Goal: Task Accomplishment & Management: Manage account settings

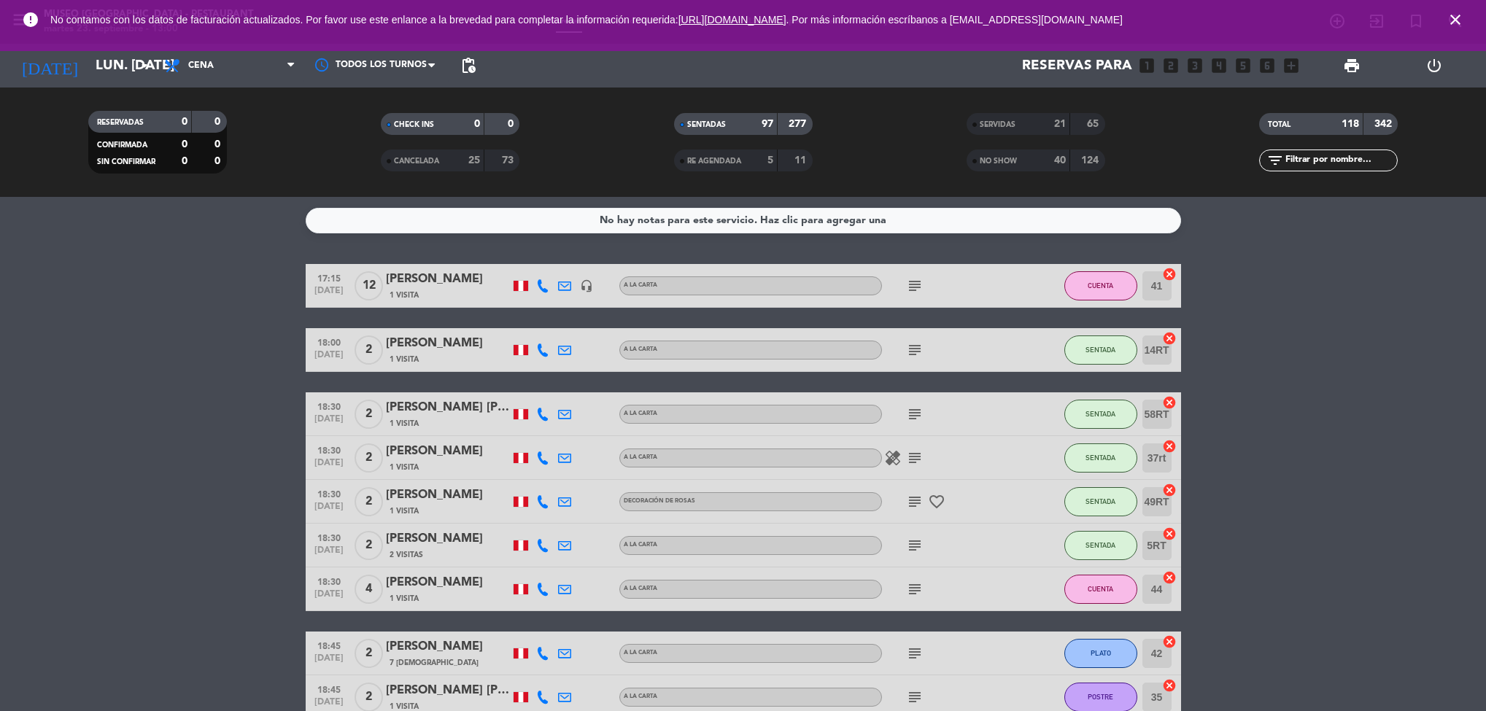
drag, startPoint x: 869, startPoint y: 303, endPoint x: 883, endPoint y: 446, distance: 144.3
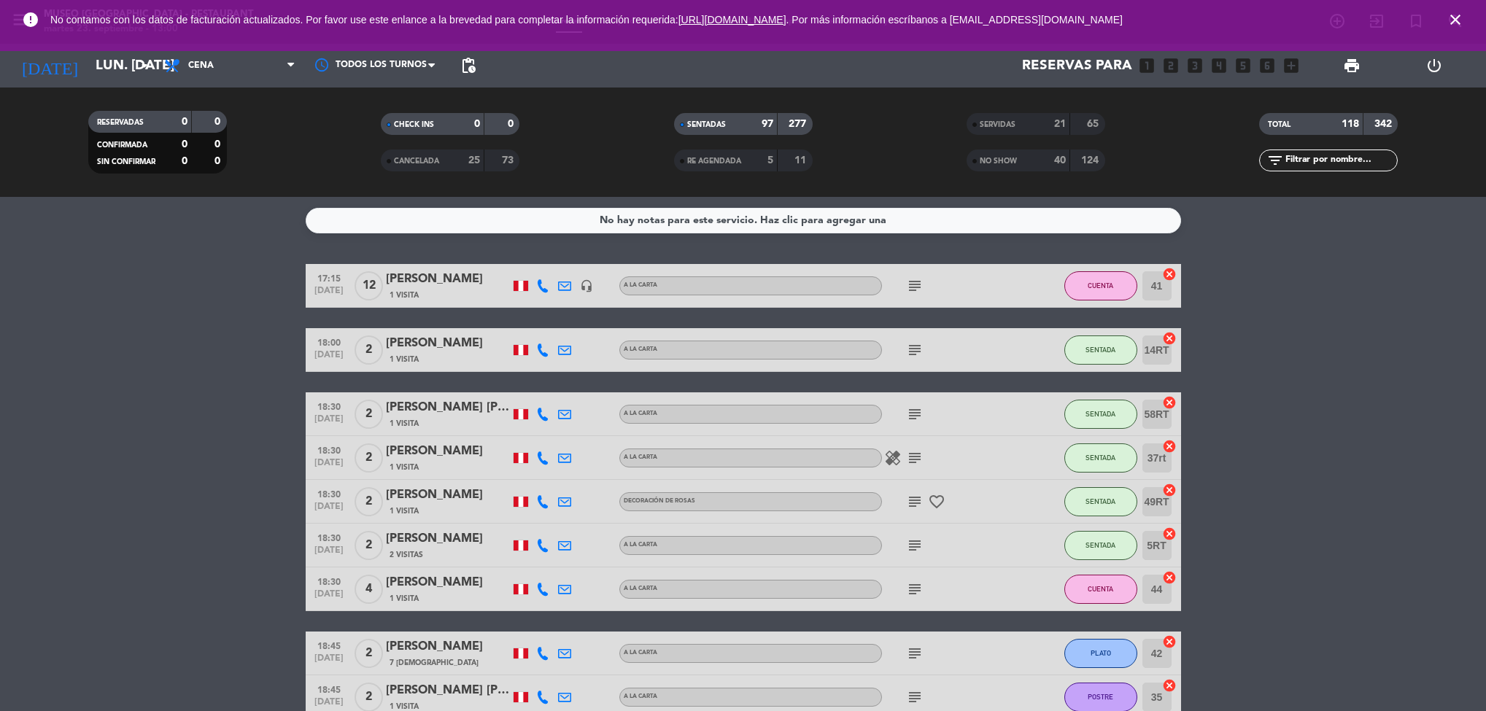
drag, startPoint x: 1009, startPoint y: 604, endPoint x: 1007, endPoint y: 578, distance: 25.6
drag, startPoint x: 1300, startPoint y: 397, endPoint x: 1303, endPoint y: 389, distance: 7.9
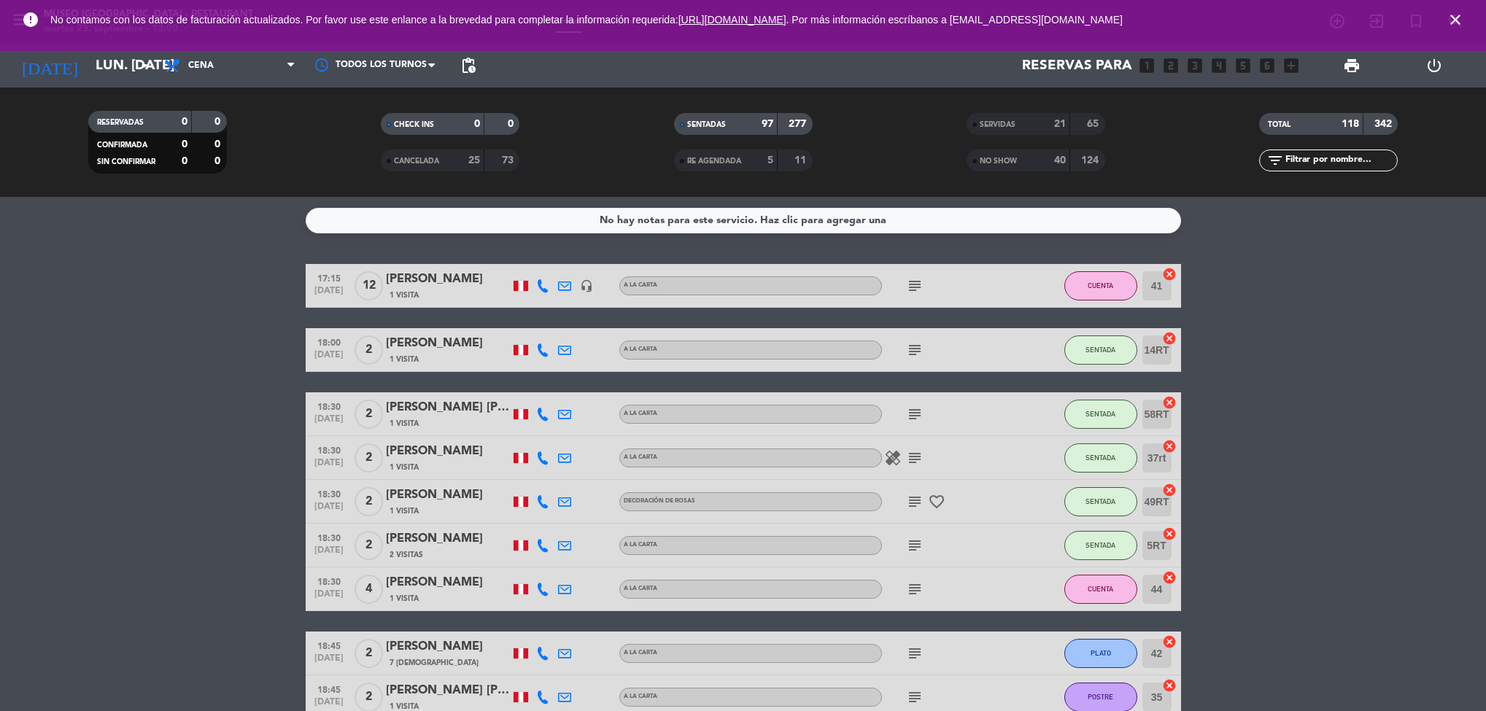
click at [405, 123] on span "CHECK INS" at bounding box center [414, 124] width 40 height 7
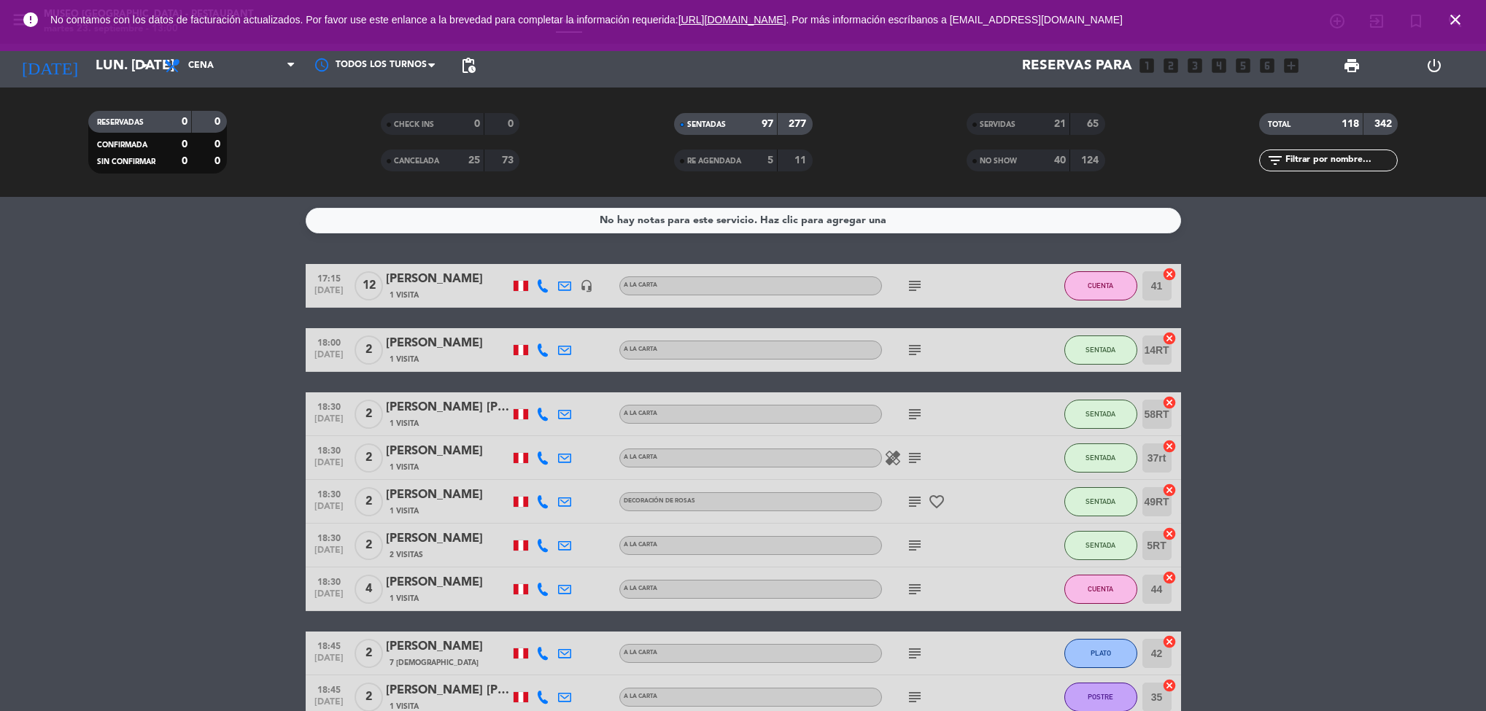
drag, startPoint x: 1409, startPoint y: 307, endPoint x: 1427, endPoint y: 244, distance: 66.0
click at [1427, 244] on div "No hay notas para este servicio. Haz clic para agregar una 17:15 [DATE] [PERSON…" at bounding box center [743, 454] width 1486 height 514
drag, startPoint x: 1329, startPoint y: 470, endPoint x: 1327, endPoint y: 370, distance: 100.7
drag, startPoint x: 331, startPoint y: 335, endPoint x: 338, endPoint y: 324, distance: 12.8
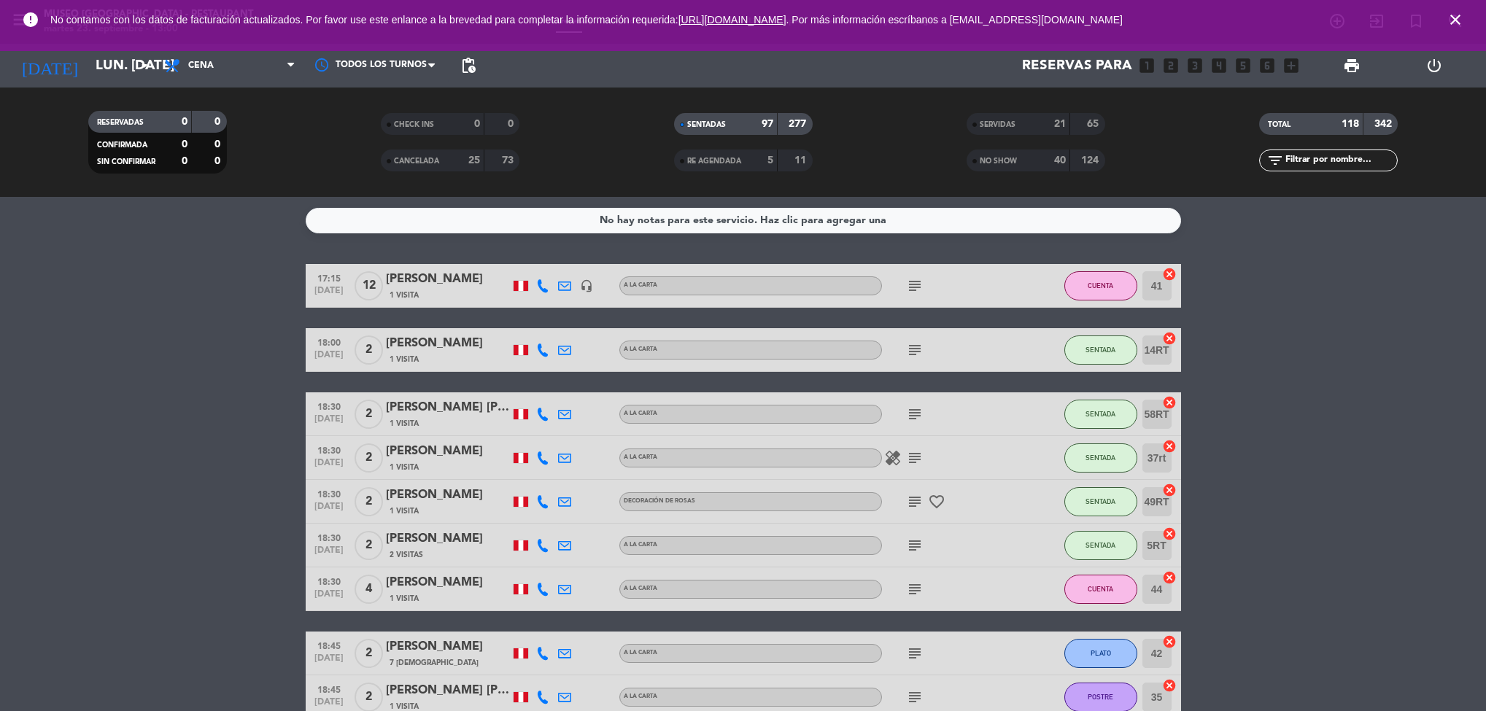
click at [1449, 20] on icon "close" at bounding box center [1455, 20] width 18 height 18
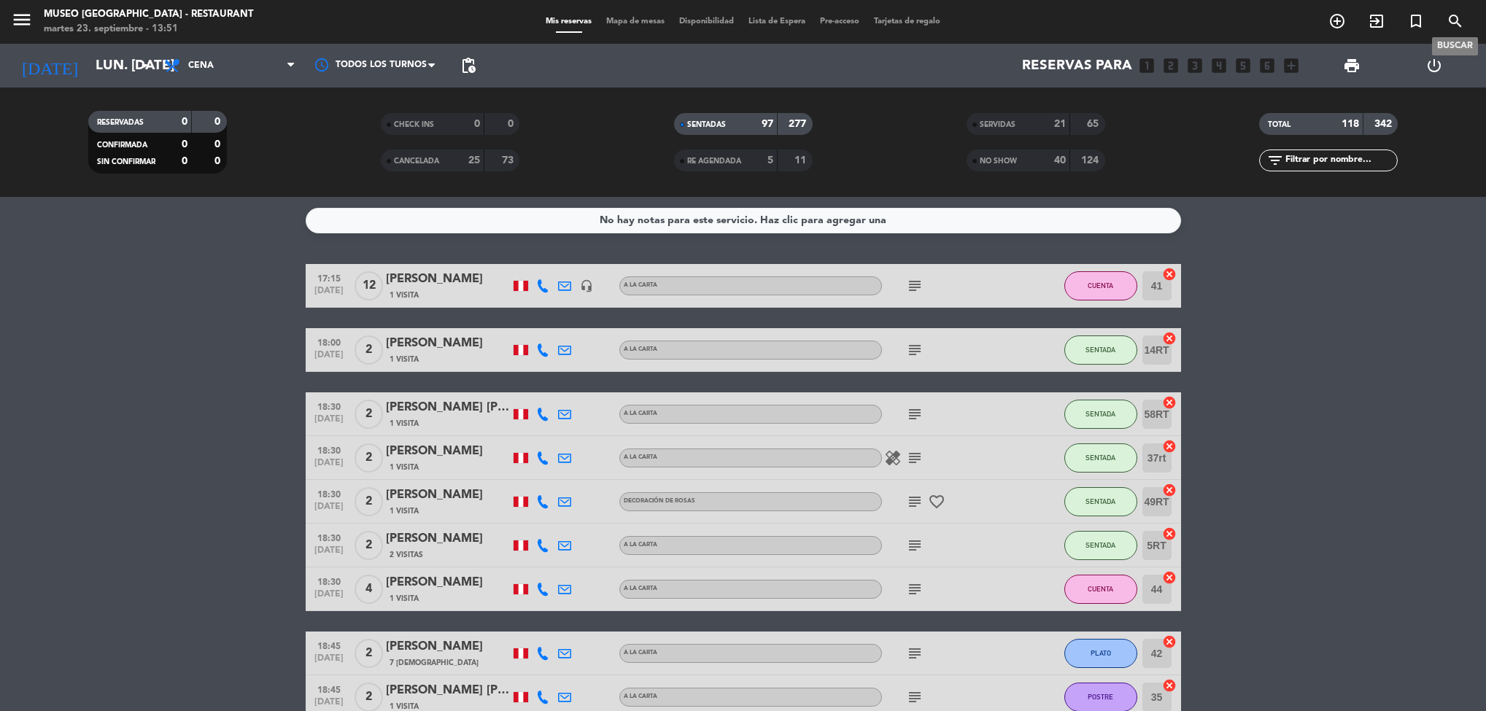
click at [1449, 16] on icon "search" at bounding box center [1455, 21] width 18 height 18
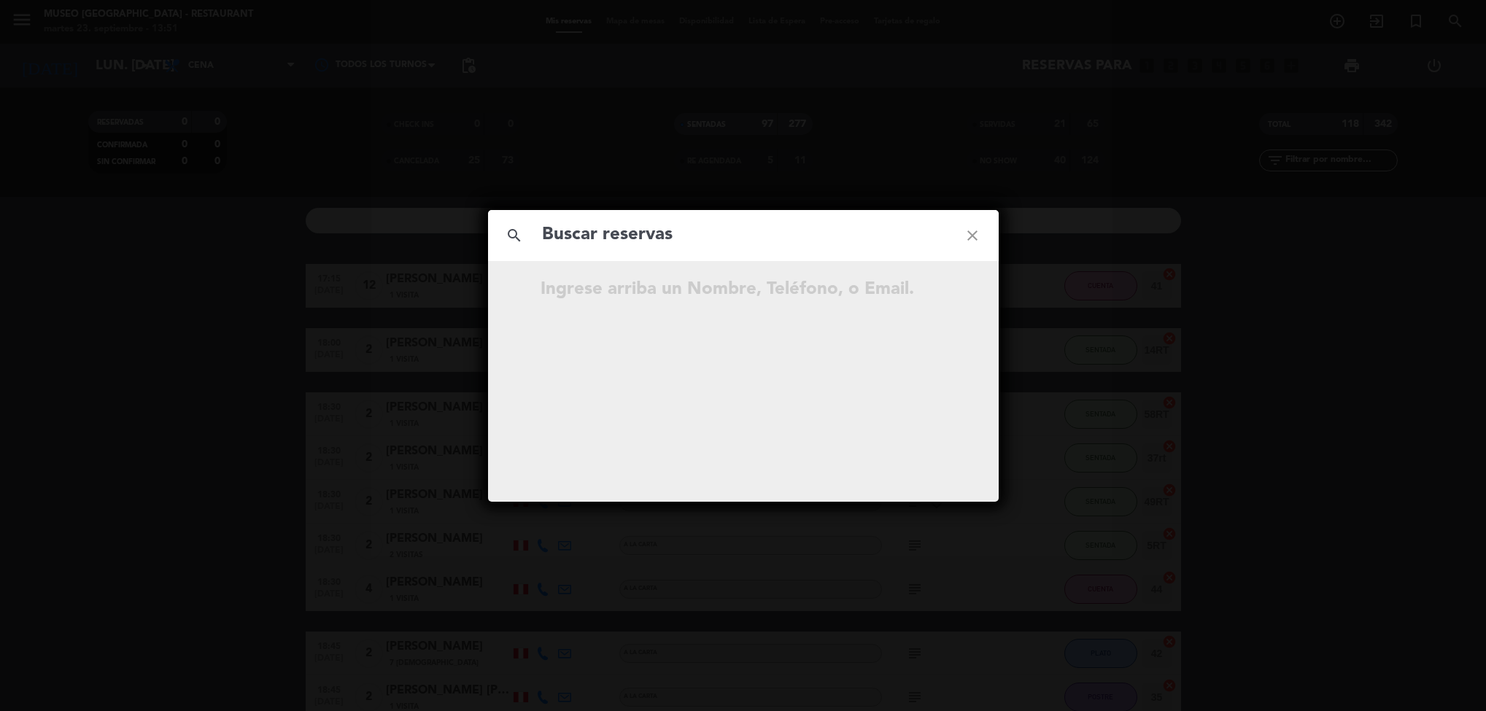
click at [632, 13] on div "search close Ingrese arriba un Nombre, Teléfono, o Email." at bounding box center [743, 355] width 1486 height 711
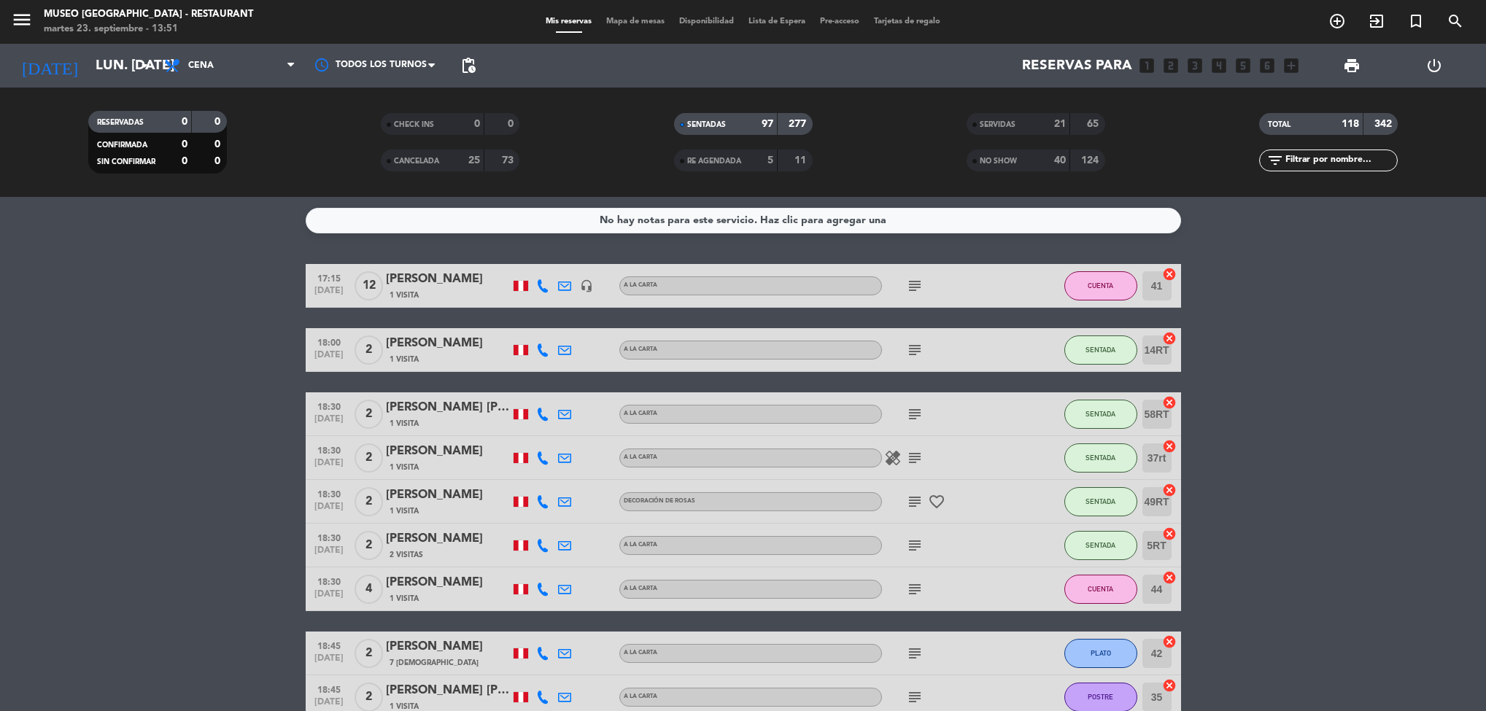
click at [646, 22] on span "Mapa de mesas" at bounding box center [635, 22] width 73 height 8
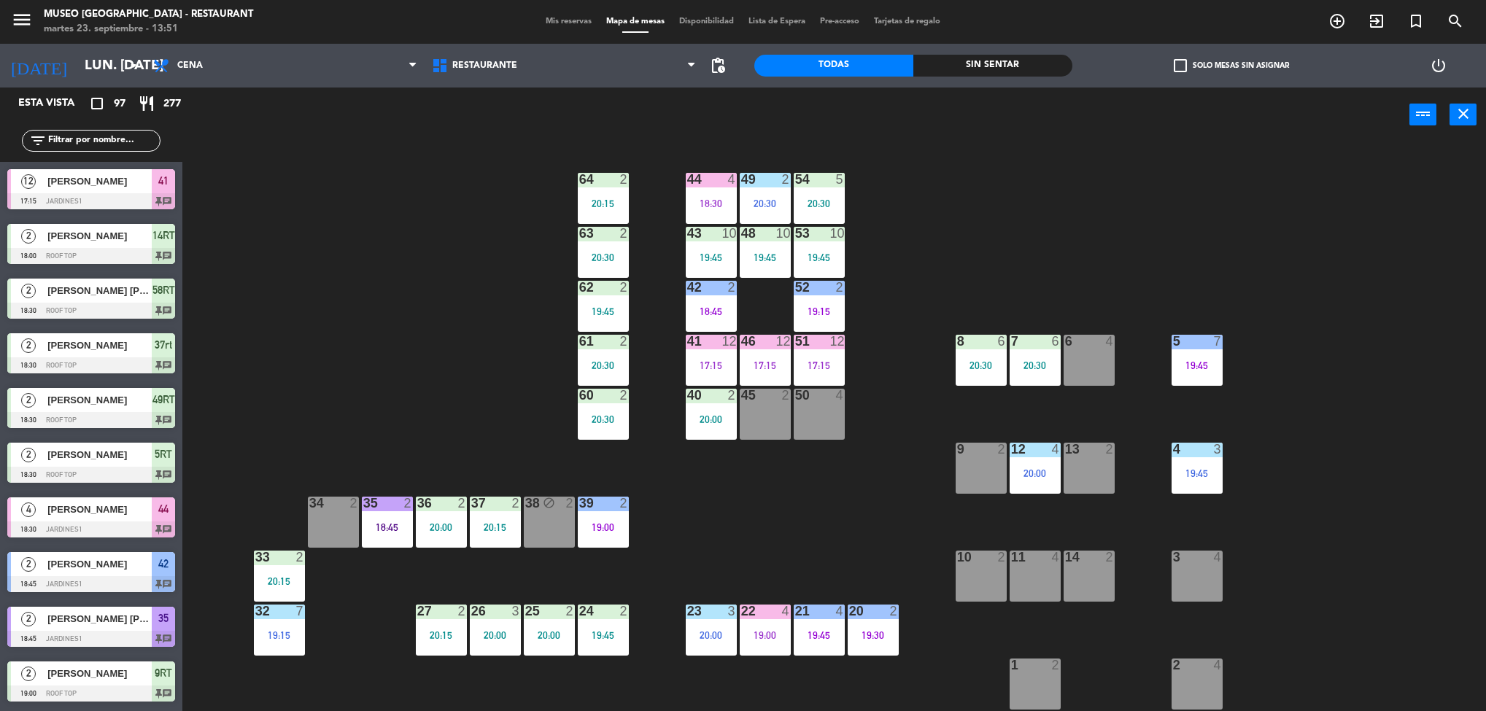
click at [821, 341] on div at bounding box center [819, 341] width 24 height 13
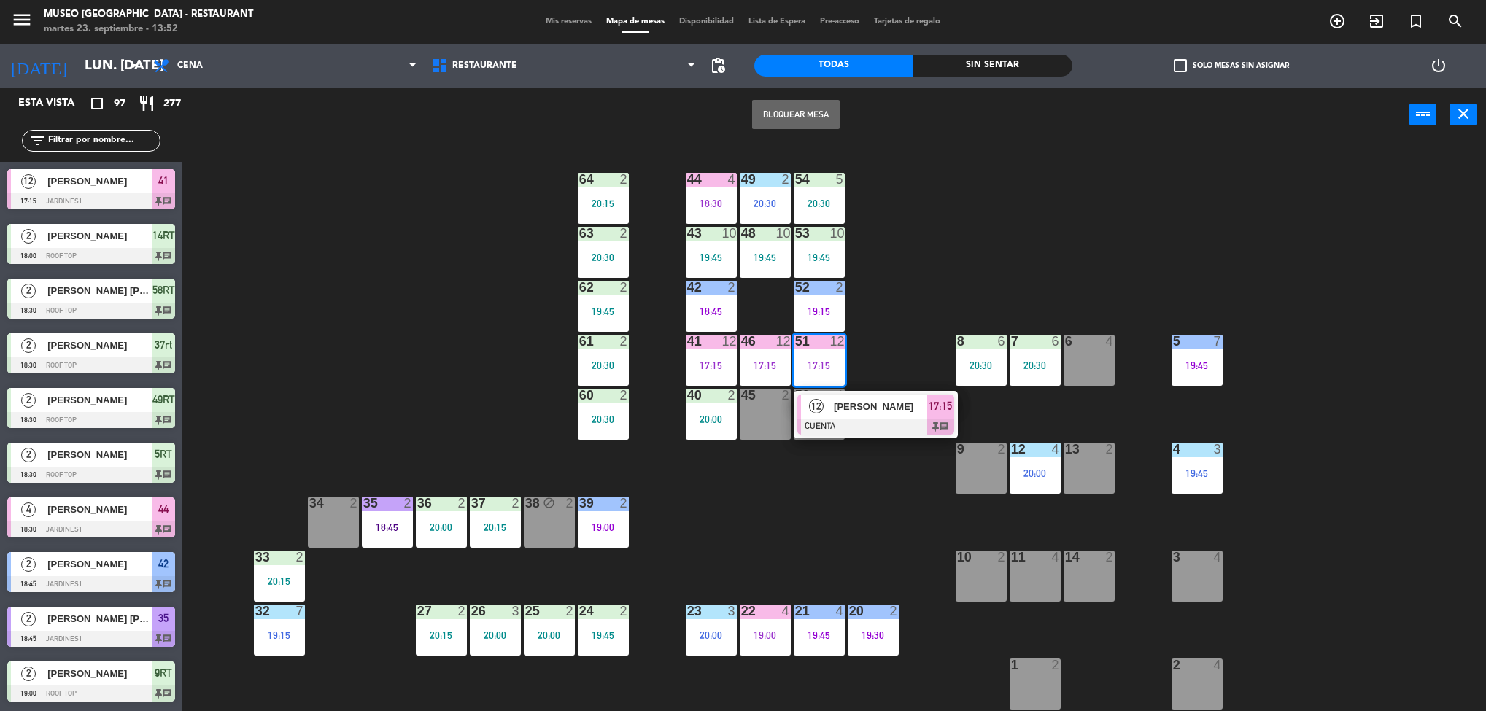
click at [458, 363] on div "44 4 18:30 49 2 20:30 54 5 20:30 64 2 20:15 48 10 19:45 53 10 19:45 63 2 20:30 …" at bounding box center [841, 431] width 1289 height 569
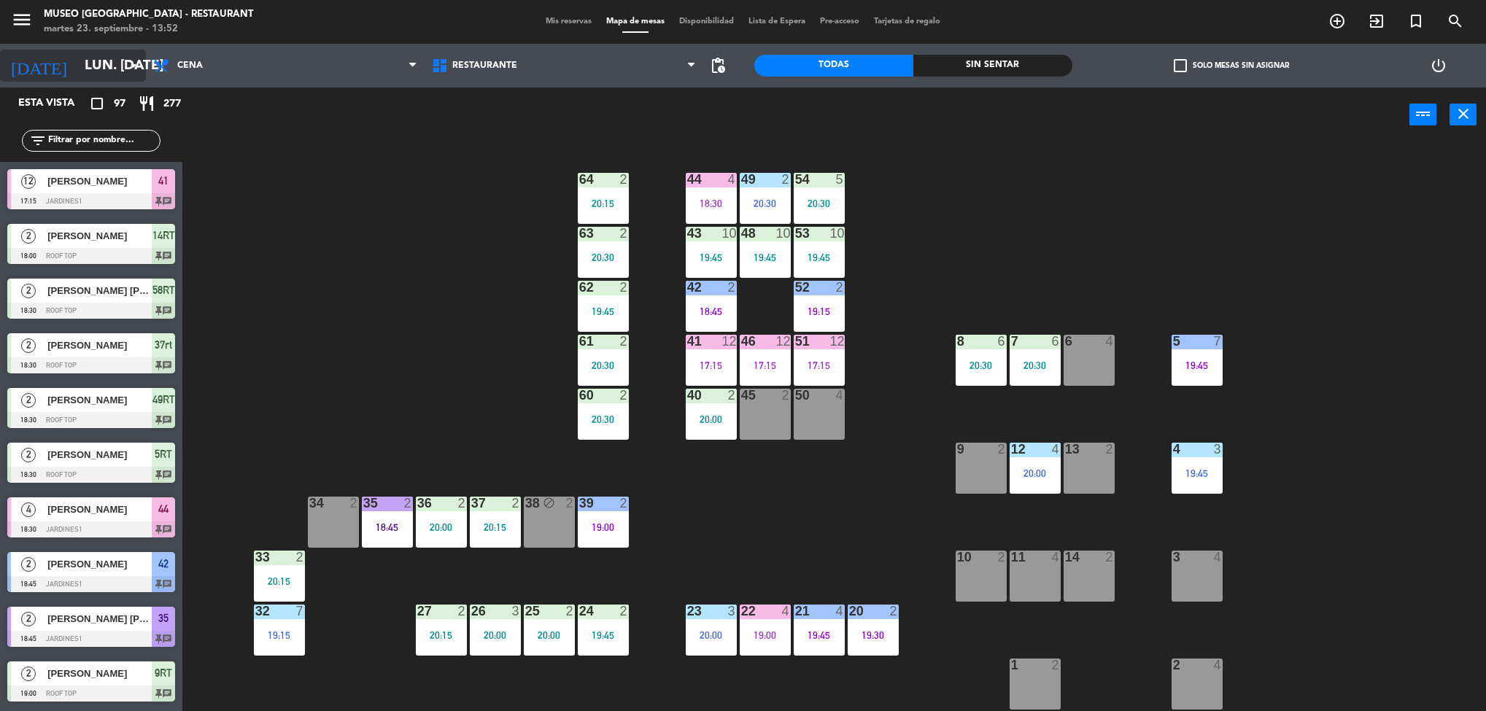
click at [101, 58] on input "lun. [DATE]" at bounding box center [164, 65] width 175 height 31
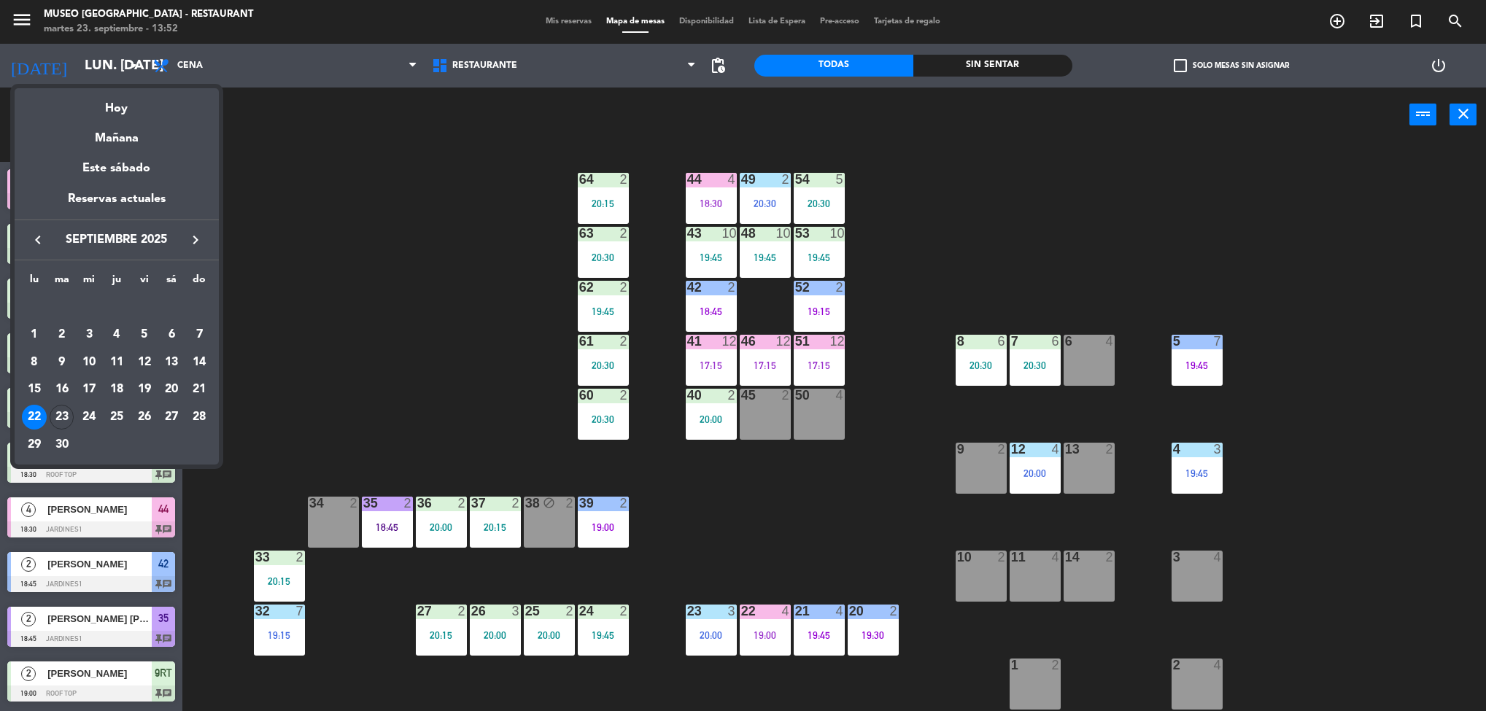
click at [53, 414] on div "23" at bounding box center [62, 417] width 25 height 25
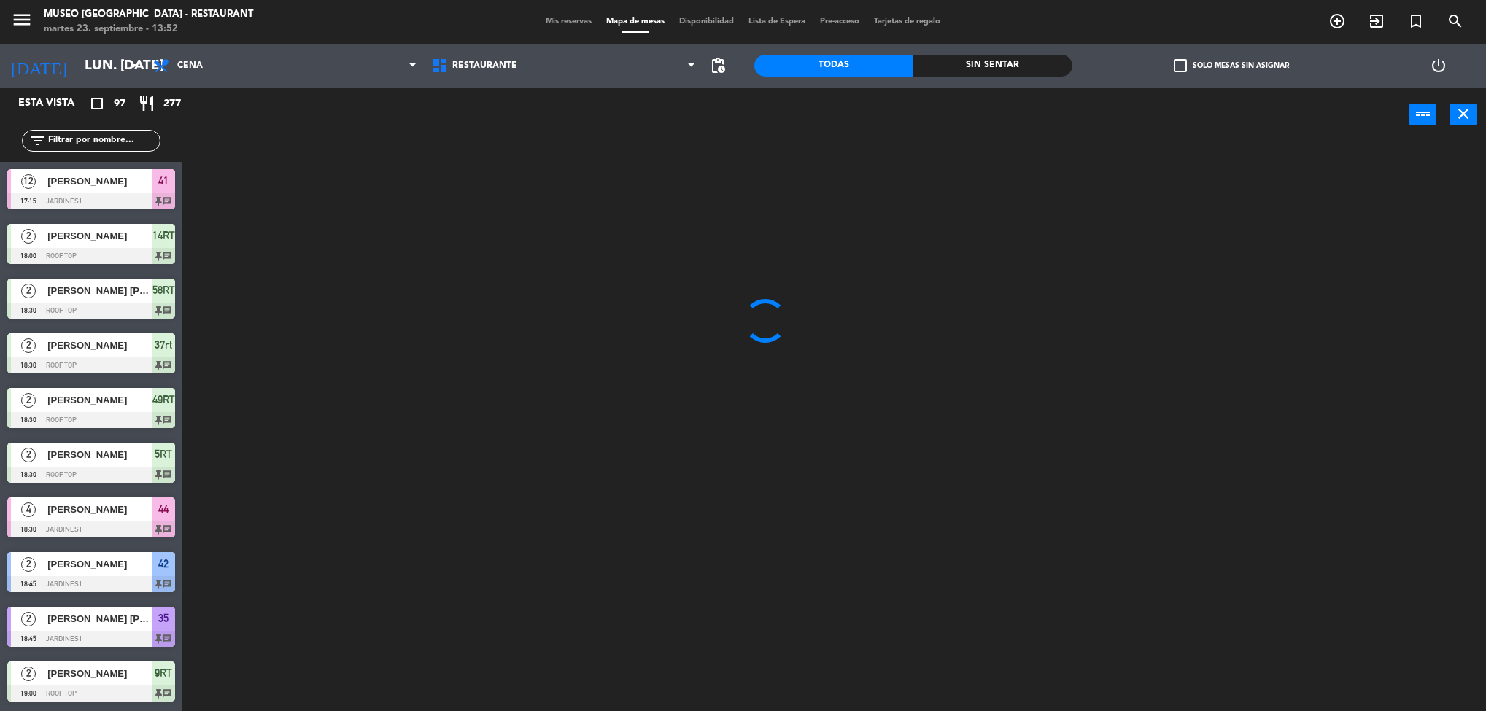
type input "[DATE] sep."
click at [265, 60] on span "Cena" at bounding box center [285, 66] width 279 height 32
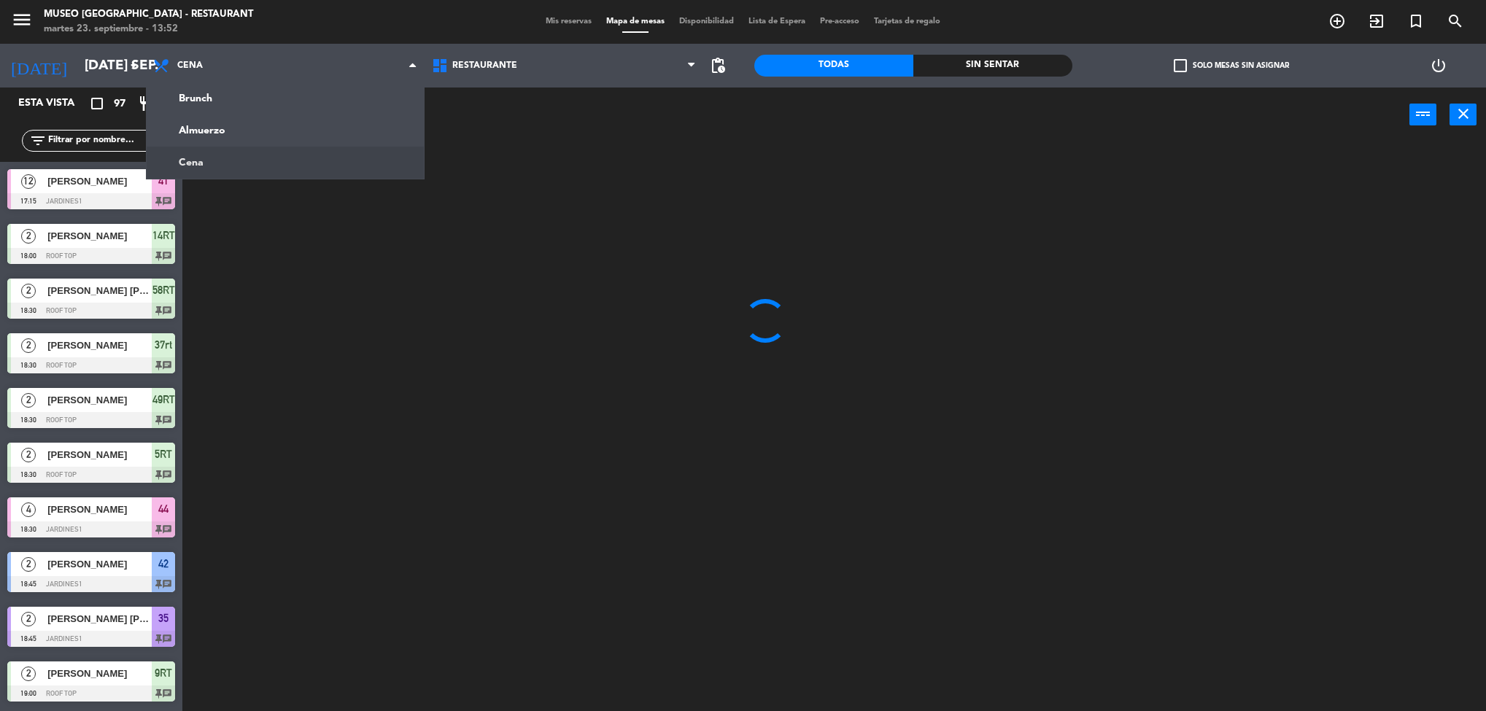
click at [246, 136] on ng-component "menu [GEOGRAPHIC_DATA] - Restaurant martes 23. septiembre - 13:52 Mis reservas …" at bounding box center [743, 357] width 1486 height 715
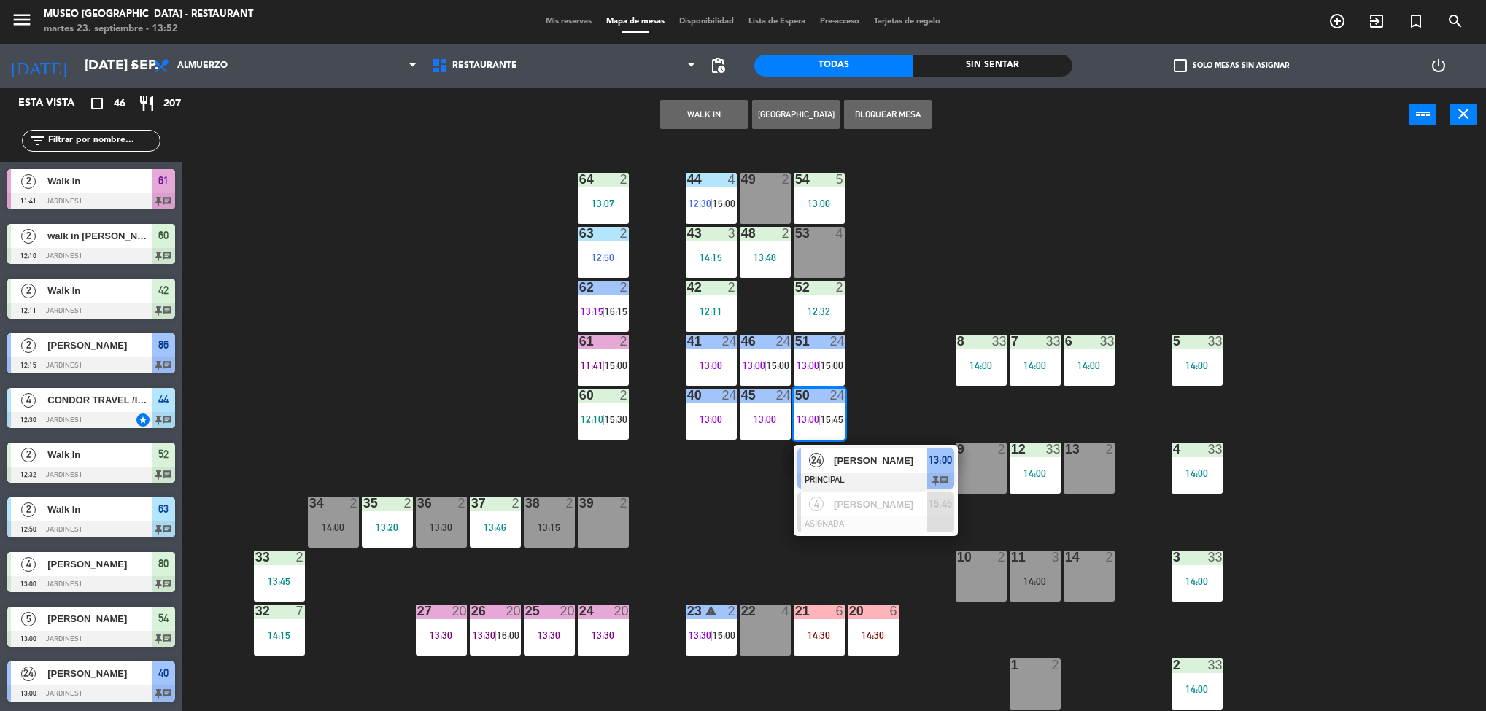
click at [888, 470] on div "[PERSON_NAME]" at bounding box center [879, 461] width 95 height 24
